Goal: Contribute content: Add original content to the website for others to see

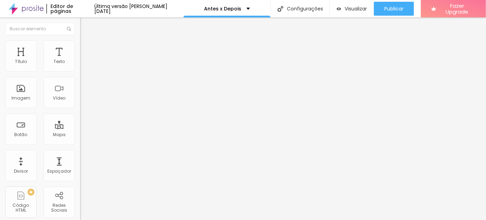
click at [80, 64] on span "Trocar imagem" at bounding box center [99, 61] width 38 height 6
click at [142, 220] on div at bounding box center [243, 224] width 486 height 0
click at [141, 220] on div at bounding box center [243, 224] width 486 height 0
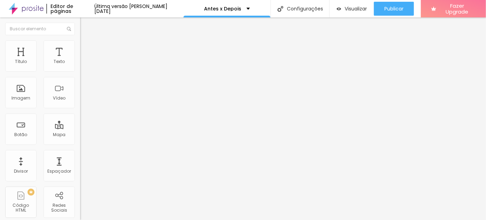
click at [143, 220] on div at bounding box center [243, 224] width 486 height 0
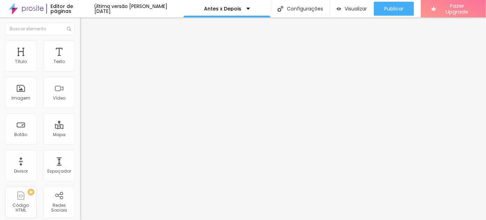
scroll to position [52, 0]
click at [144, 220] on div at bounding box center [243, 224] width 486 height 0
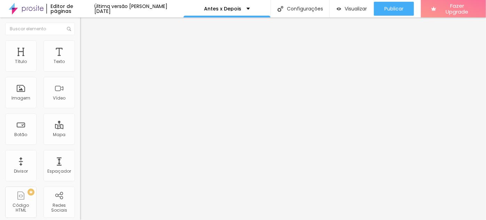
click at [80, 64] on span "Trocar imagem" at bounding box center [99, 61] width 38 height 6
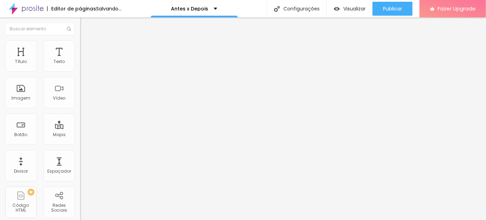
click at [80, 93] on span "Trocar imagem" at bounding box center [99, 90] width 38 height 6
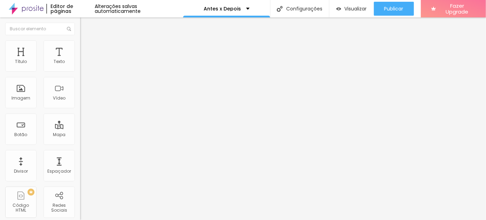
click at [80, 64] on span "Trocar imagem" at bounding box center [99, 61] width 38 height 6
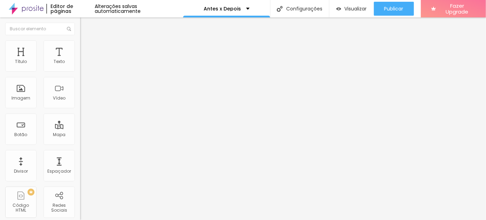
click at [80, 93] on span "Trocar imagem" at bounding box center [99, 90] width 38 height 6
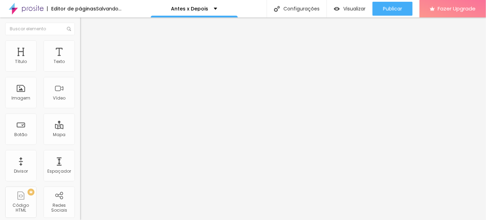
scroll to position [221, 0]
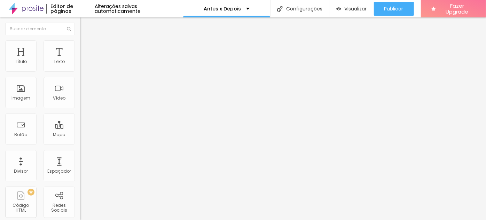
click at [80, 64] on span "Trocar imagem" at bounding box center [99, 61] width 38 height 6
click at [80, 93] on span "Trocar imagem" at bounding box center [99, 90] width 38 height 6
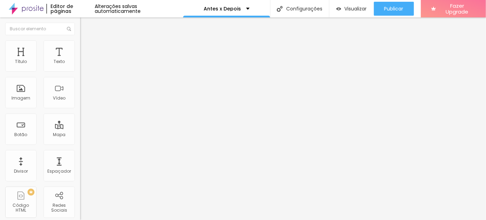
click at [80, 64] on span "Trocar imagem" at bounding box center [99, 61] width 38 height 6
click at [80, 93] on span "Trocar imagem" at bounding box center [99, 90] width 38 height 6
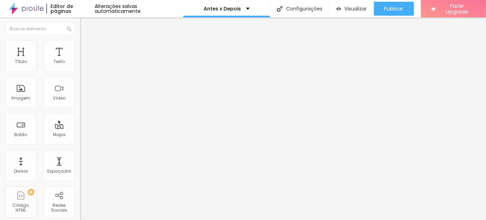
click at [80, 64] on span "Trocar imagem" at bounding box center [99, 61] width 38 height 6
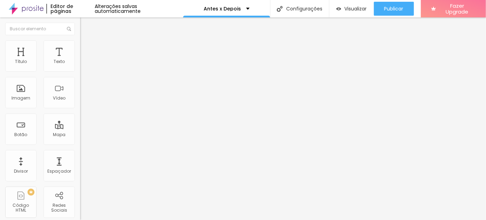
click at [80, 93] on span "Trocar imagem" at bounding box center [99, 90] width 38 height 6
click at [80, 64] on span "Trocar imagem" at bounding box center [99, 61] width 38 height 6
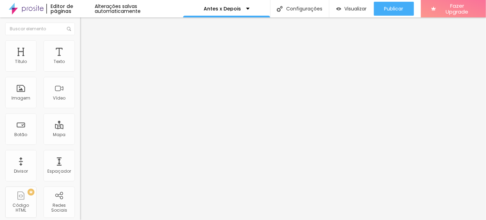
click at [80, 93] on span "Trocar imagem" at bounding box center [99, 90] width 38 height 6
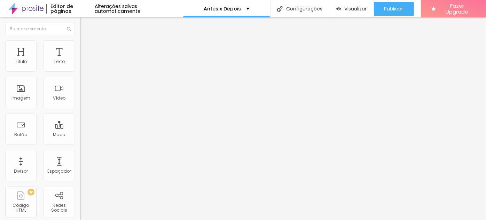
click at [80, 64] on span "Trocar imagem" at bounding box center [99, 61] width 38 height 6
click at [143, 220] on div at bounding box center [243, 224] width 486 height 0
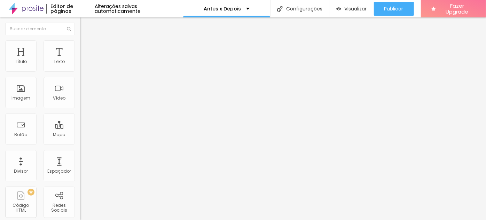
drag, startPoint x: 142, startPoint y: 129, endPoint x: 147, endPoint y: 127, distance: 4.8
click at [142, 220] on div at bounding box center [243, 224] width 486 height 0
click at [144, 220] on div at bounding box center [243, 224] width 486 height 0
click at [145, 220] on div "Subindo 6/6 arquivos" at bounding box center [243, 222] width 486 height 4
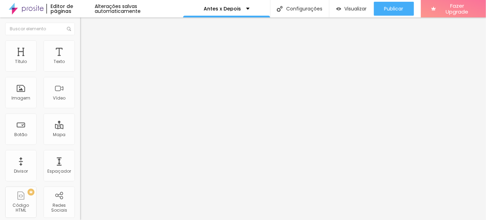
click at [142, 220] on div at bounding box center [243, 224] width 486 height 0
click at [143, 220] on div at bounding box center [243, 224] width 486 height 0
click at [139, 220] on div at bounding box center [243, 224] width 486 height 0
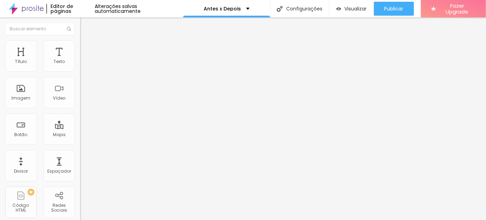
click at [80, 64] on span "Trocar imagem" at bounding box center [99, 61] width 38 height 6
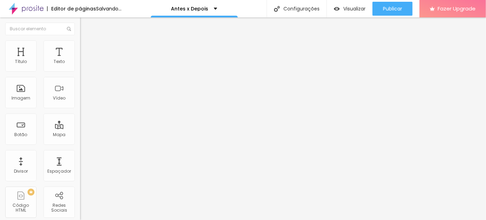
click at [80, 93] on span "Trocar imagem" at bounding box center [99, 90] width 38 height 6
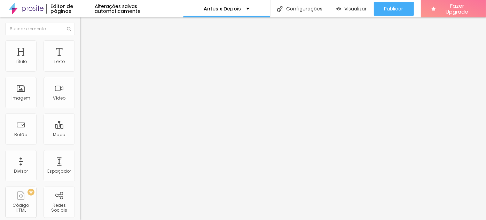
click at [80, 64] on span "Trocar imagem" at bounding box center [99, 61] width 38 height 6
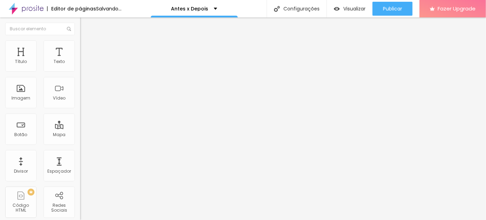
click at [80, 93] on span "Trocar imagem" at bounding box center [99, 90] width 38 height 6
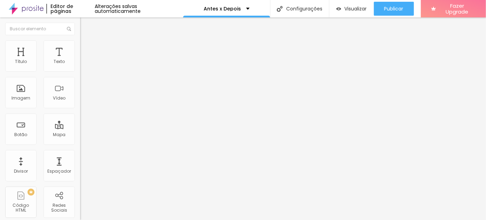
click at [80, 64] on span "Trocar imagem" at bounding box center [99, 61] width 38 height 6
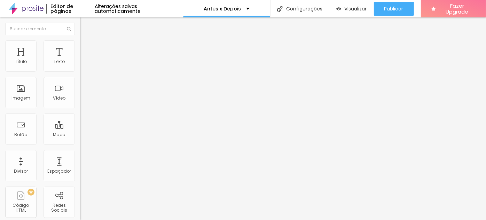
click at [80, 93] on span "Trocar imagem" at bounding box center [99, 90] width 38 height 6
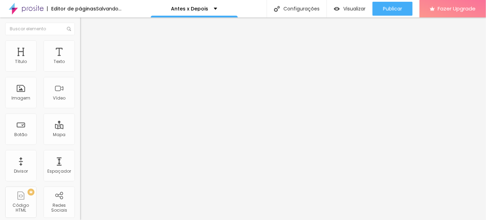
scroll to position [348, 0]
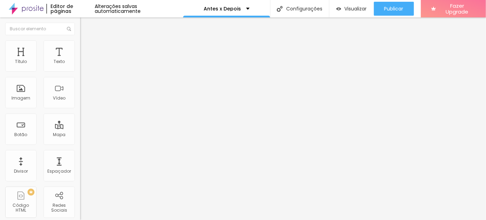
click at [80, 64] on span "Trocar imagem" at bounding box center [99, 61] width 38 height 6
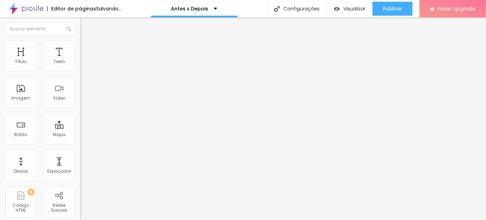
click at [80, 92] on div "Trocar imagem" at bounding box center [120, 89] width 80 height 5
click at [80, 93] on span "Trocar imagem" at bounding box center [99, 90] width 38 height 6
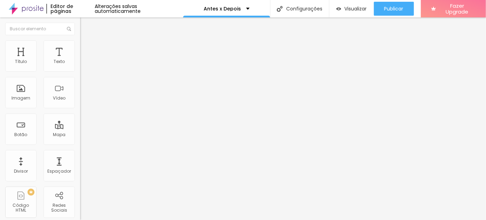
click at [80, 64] on span "Trocar imagem" at bounding box center [99, 61] width 38 height 6
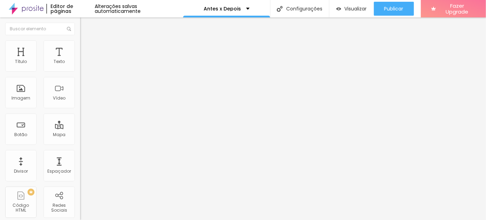
click at [80, 93] on span "Trocar imagem" at bounding box center [99, 90] width 38 height 6
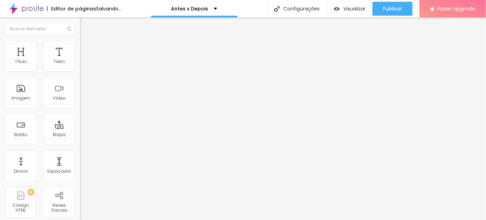
click at [80, 64] on span "Trocar imagem" at bounding box center [99, 61] width 38 height 6
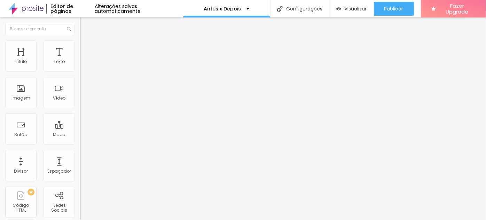
scroll to position [316, 0]
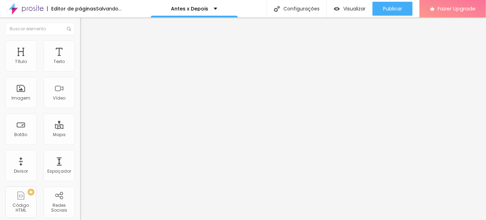
click at [80, 93] on span "Trocar imagem" at bounding box center [99, 90] width 38 height 6
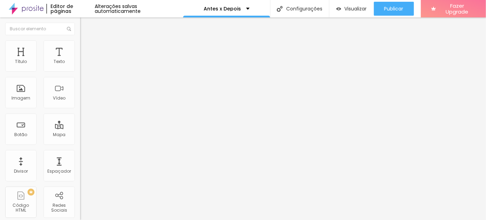
scroll to position [285, 0]
click at [80, 64] on span "Trocar imagem" at bounding box center [99, 61] width 38 height 6
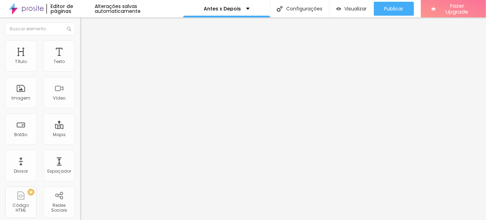
scroll to position [348, 0]
click at [80, 64] on span "Trocar imagem" at bounding box center [99, 61] width 38 height 6
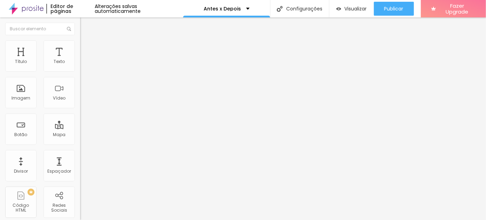
click at [80, 93] on span "Trocar imagem" at bounding box center [99, 90] width 38 height 6
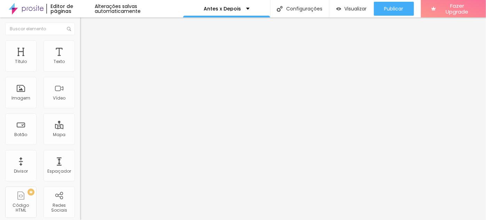
scroll to position [221, 0]
click at [80, 64] on span "Trocar imagem" at bounding box center [99, 61] width 38 height 6
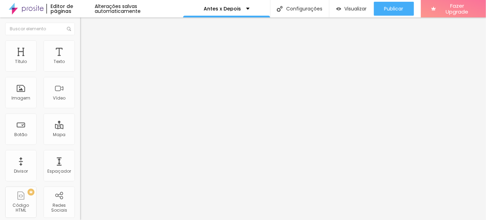
click at [80, 93] on span "Trocar imagem" at bounding box center [99, 90] width 38 height 6
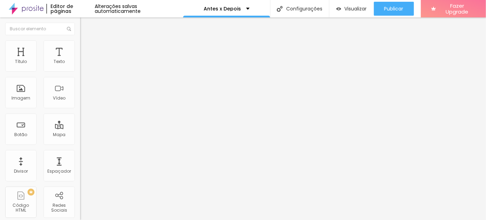
click at [80, 63] on div "Trocar imagem" at bounding box center [120, 60] width 80 height 5
click at [80, 64] on span "Trocar imagem" at bounding box center [99, 61] width 38 height 6
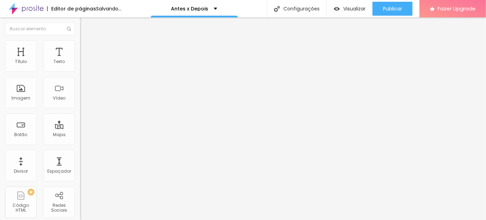
click at [80, 93] on span "Trocar imagem" at bounding box center [99, 90] width 38 height 6
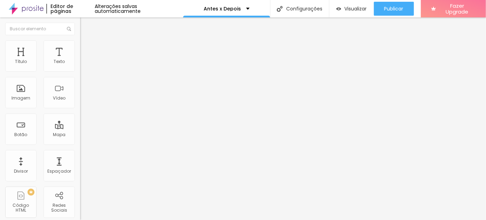
scroll to position [727, 0]
click at [80, 64] on span "Trocar imagem" at bounding box center [99, 61] width 38 height 6
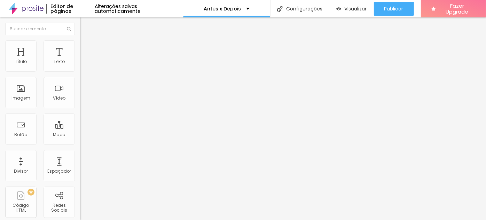
click at [80, 64] on span "Trocar imagem" at bounding box center [99, 61] width 38 height 6
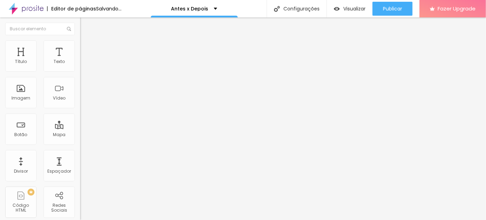
click at [80, 93] on span "Trocar imagem" at bounding box center [99, 90] width 38 height 6
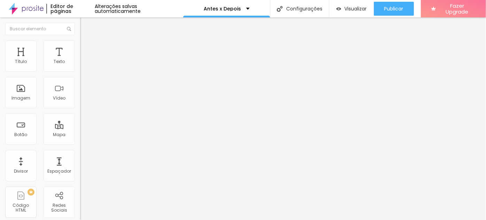
scroll to position [443, 0]
click at [80, 63] on div "Trocar imagem" at bounding box center [120, 60] width 80 height 5
click at [80, 64] on span "Trocar imagem" at bounding box center [99, 61] width 38 height 6
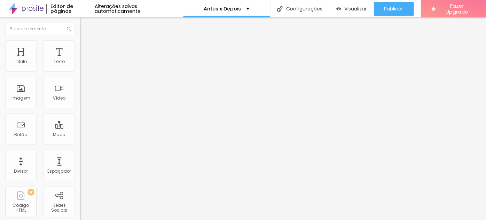
scroll to position [126, 0]
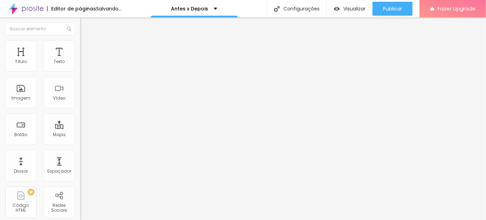
click at [80, 93] on span "Trocar imagem" at bounding box center [99, 90] width 38 height 6
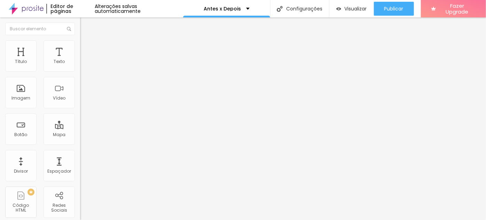
click at [80, 64] on span "Trocar imagem" at bounding box center [99, 61] width 38 height 6
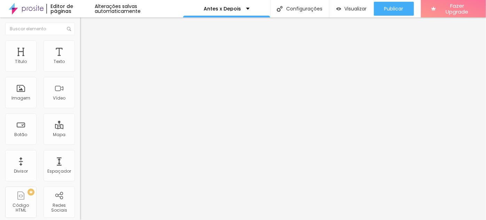
click at [80, 93] on span "Trocar imagem" at bounding box center [99, 90] width 38 height 6
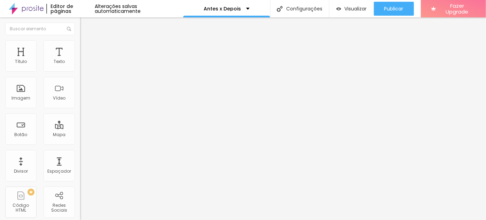
click at [80, 64] on span "Trocar imagem" at bounding box center [99, 61] width 38 height 6
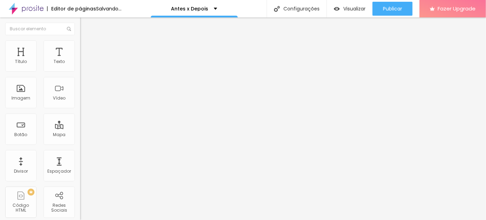
click at [80, 93] on span "Trocar imagem" at bounding box center [99, 90] width 38 height 6
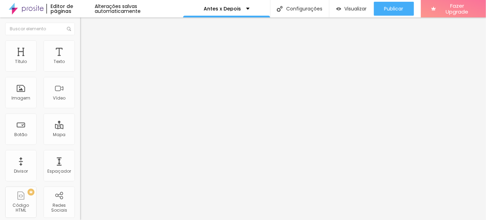
scroll to position [727, 0]
click at [80, 64] on span "Trocar imagem" at bounding box center [99, 61] width 38 height 6
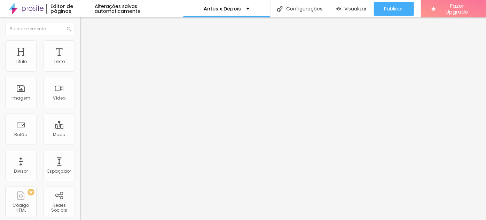
click at [80, 93] on span "Trocar imagem" at bounding box center [99, 90] width 38 height 6
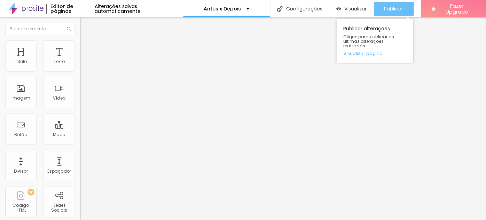
click at [399, 6] on span "Publicar" at bounding box center [393, 9] width 19 height 6
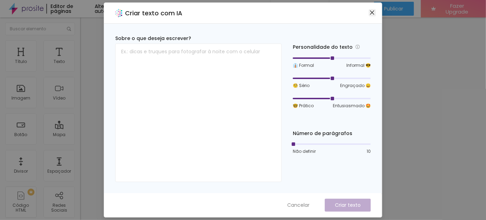
click at [372, 12] on icon "close" at bounding box center [372, 13] width 6 height 6
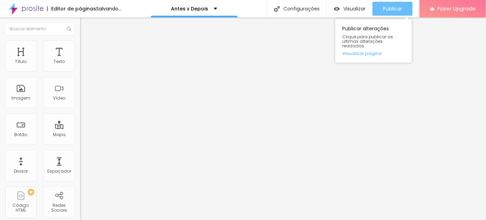
click at [395, 8] on span "Publicar" at bounding box center [392, 9] width 19 height 6
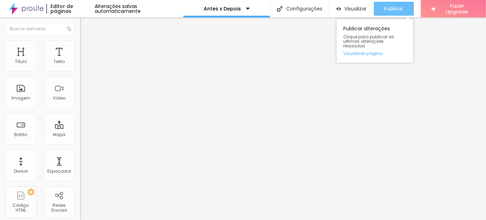
click at [385, 8] on span "Publicar" at bounding box center [393, 9] width 19 height 6
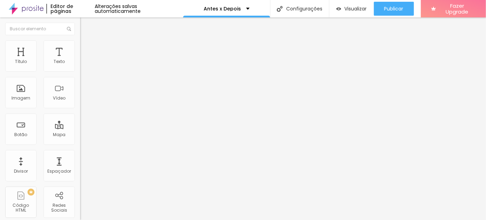
click at [80, 64] on span "Trocar imagem" at bounding box center [99, 61] width 38 height 6
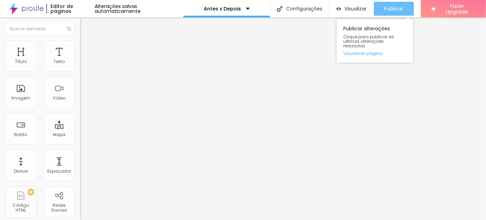
click at [406, 8] on button "Publicar" at bounding box center [394, 9] width 40 height 14
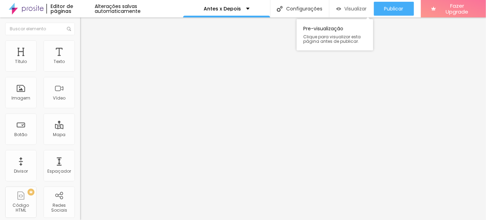
click at [347, 10] on span "Visualizar" at bounding box center [356, 9] width 22 height 6
